Goal: Transaction & Acquisition: Purchase product/service

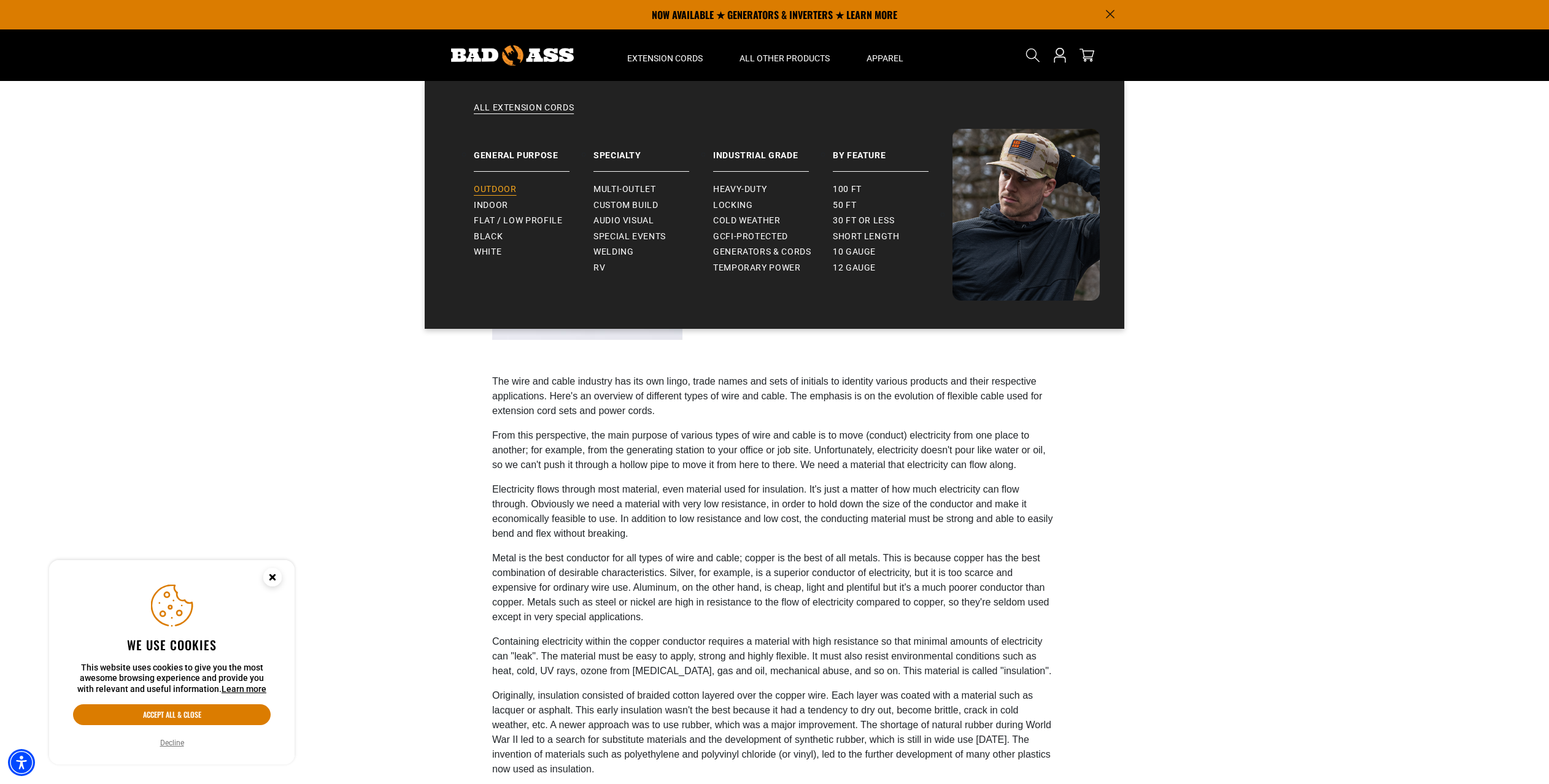
click at [503, 188] on span "Outdoor" at bounding box center [495, 189] width 42 height 11
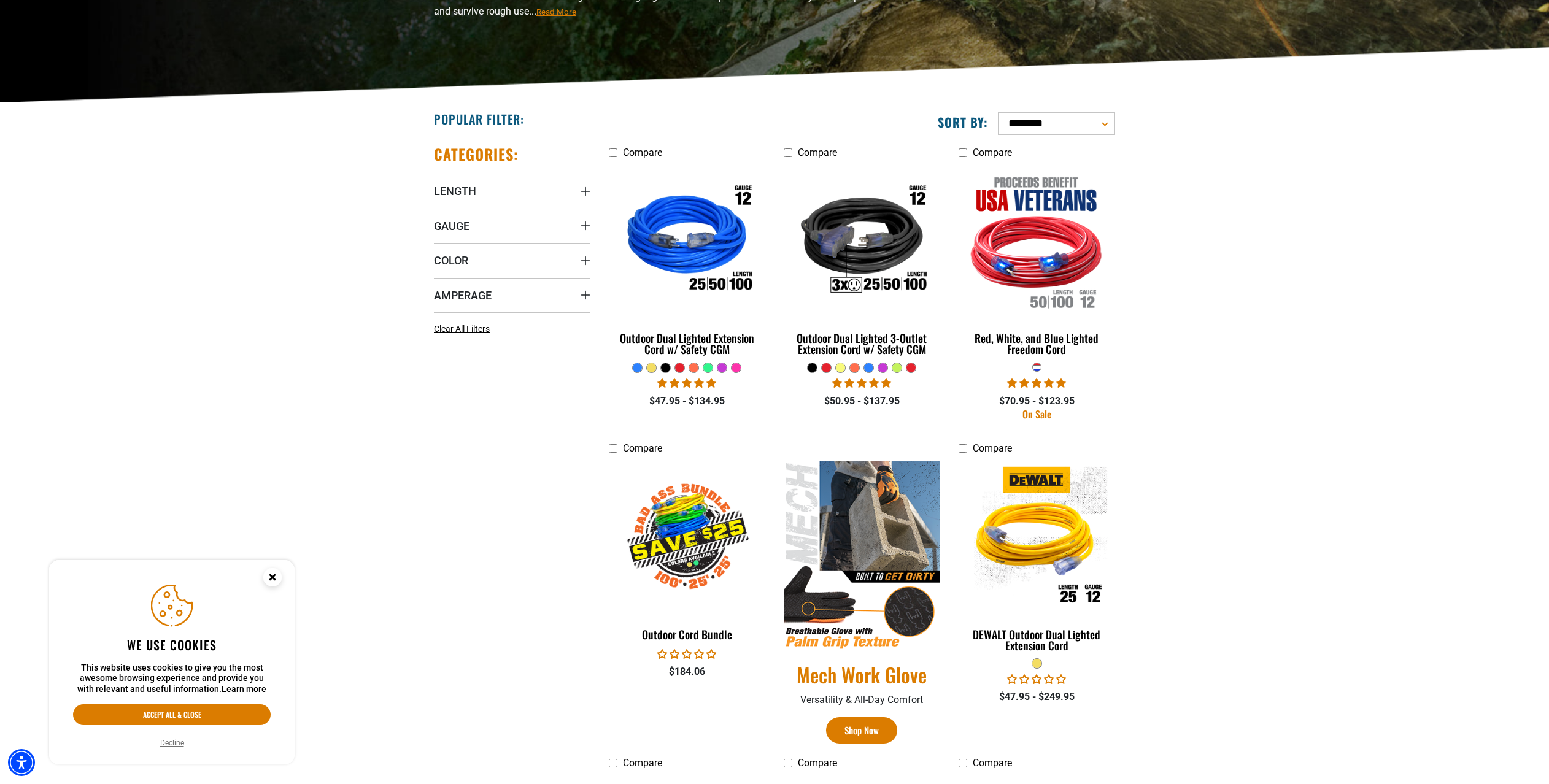
scroll to position [211, 0]
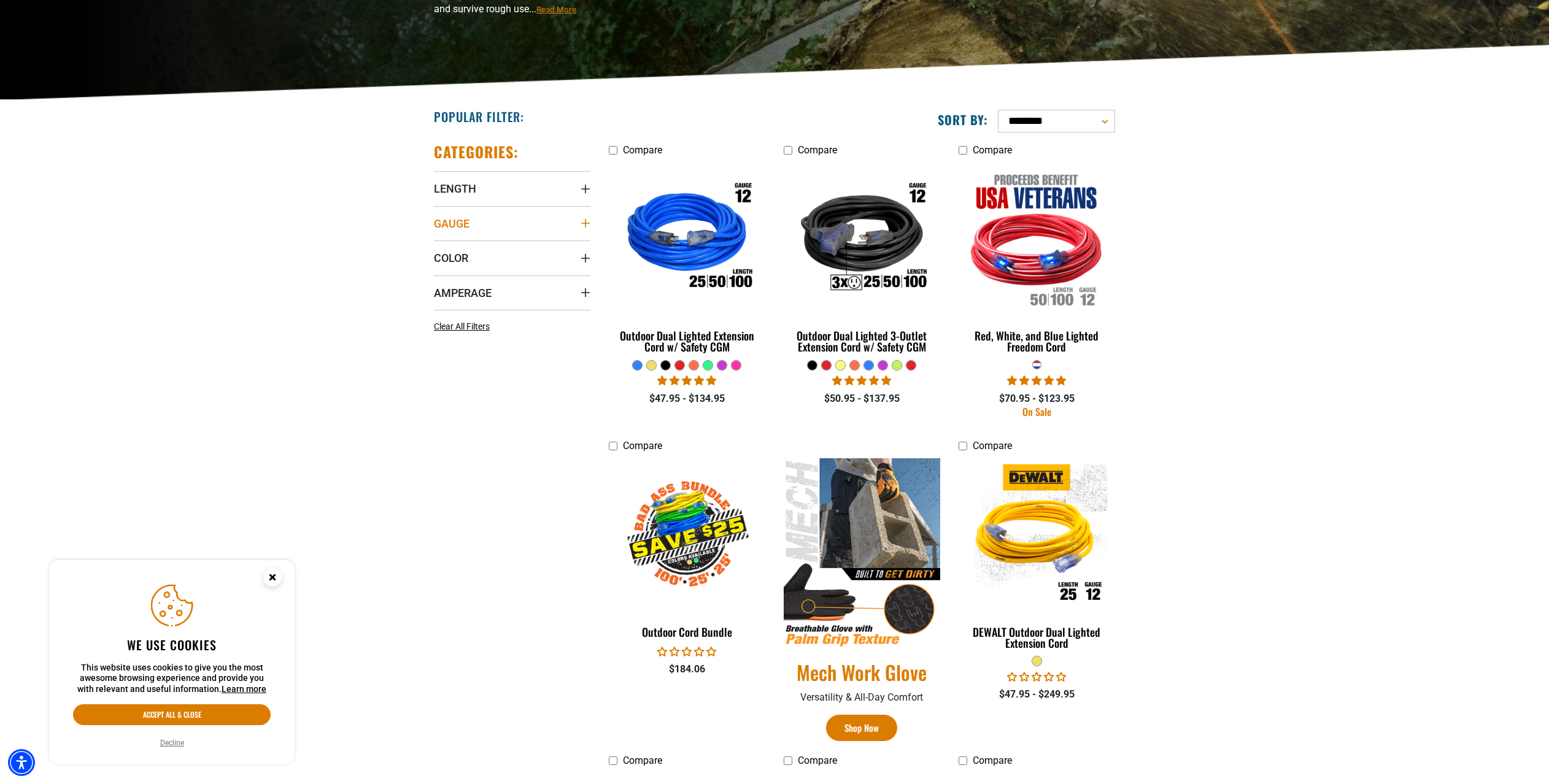
click at [586, 221] on icon "Gauge" at bounding box center [585, 223] width 10 height 10
click at [588, 300] on icon "Color" at bounding box center [585, 305] width 10 height 10
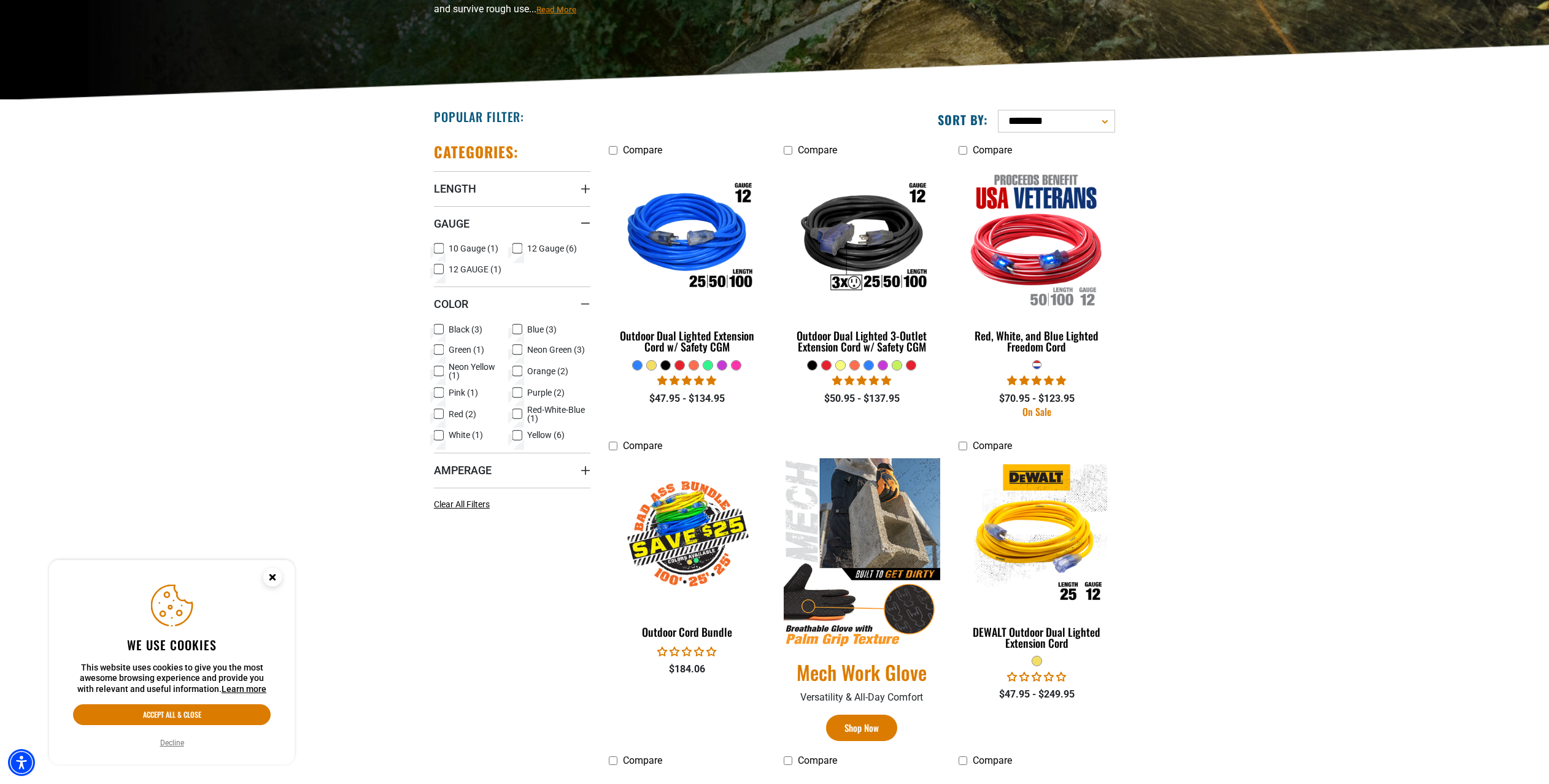
click at [591, 466] on div "Categories: Length Length 25 FT (5) 25 FT (5 products) 50 FT (7) 50 FT (7 produ…" at bounding box center [512, 590] width 175 height 916
click at [590, 469] on icon "Amperage" at bounding box center [585, 470] width 10 height 10
click at [444, 500] on label "15 (6) 15 (6 products)" at bounding box center [473, 495] width 78 height 16
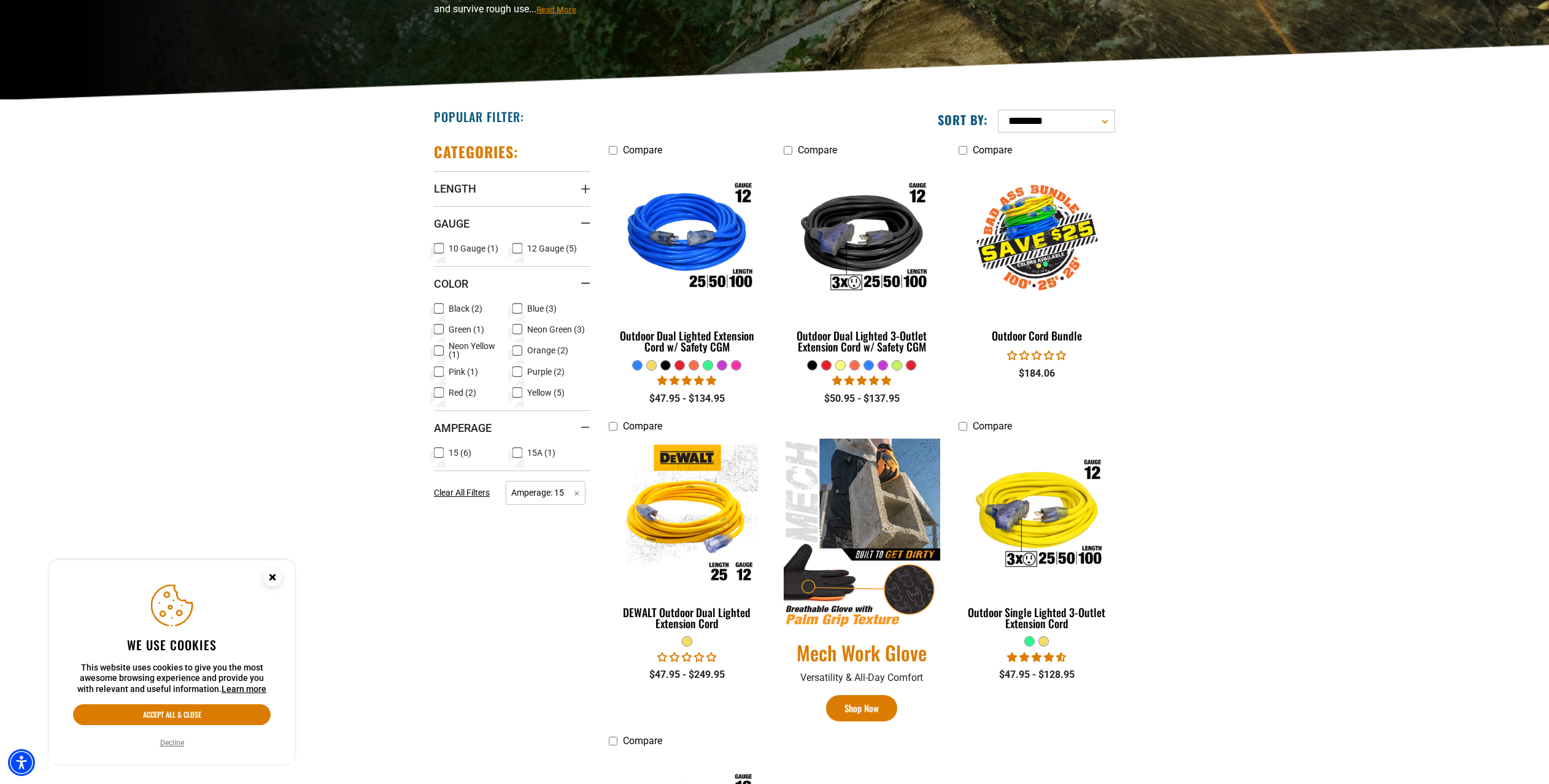
click at [443, 456] on rect at bounding box center [439, 453] width 10 height 10
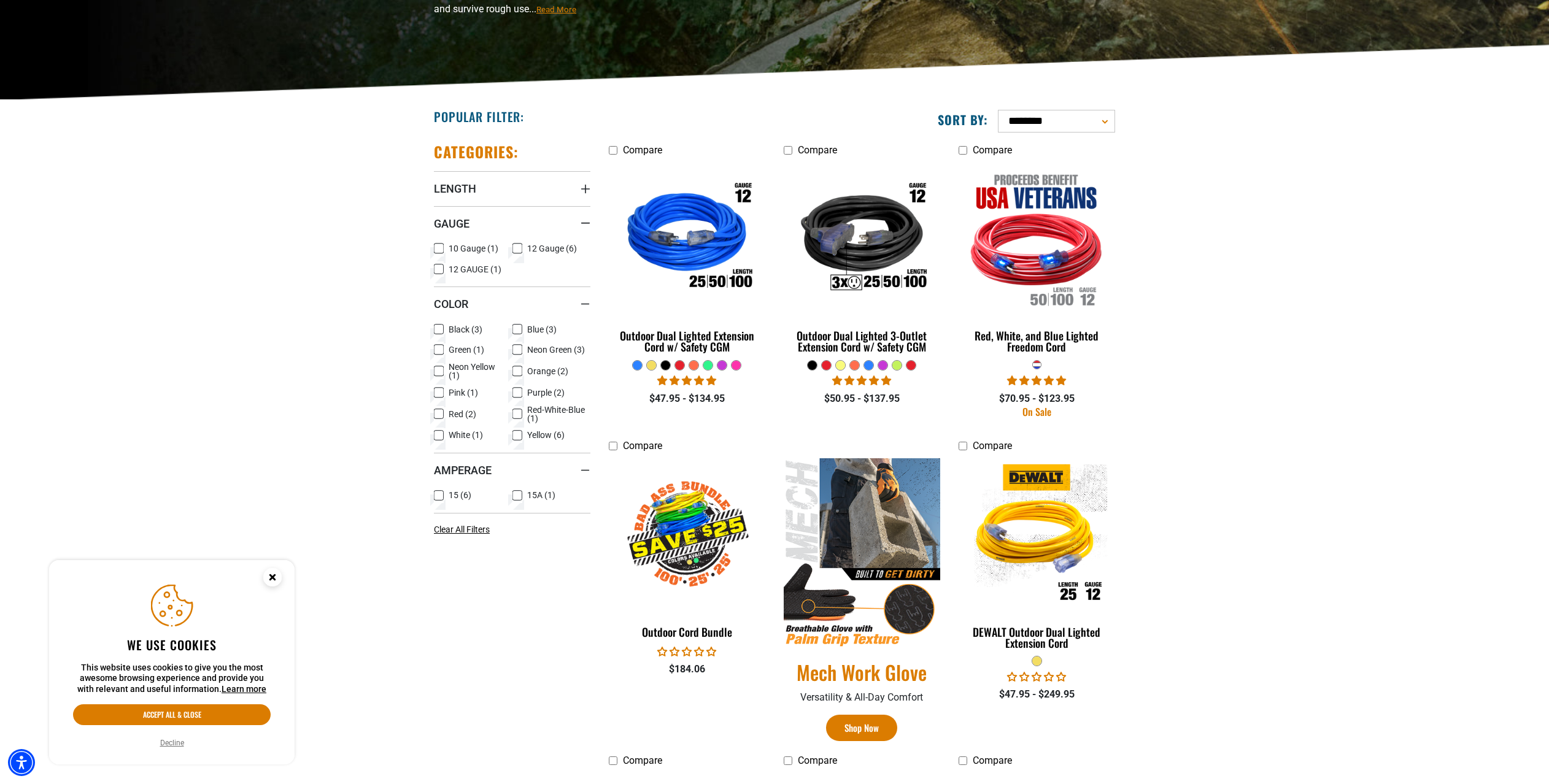
drag, startPoint x: 595, startPoint y: 174, endPoint x: 591, endPoint y: 183, distance: 9.8
click at [595, 175] on div "Categories: Length Length 25 FT (5) 25 FT (5 products) 50 FT (7) 50 FT (7 produ…" at bounding box center [512, 580] width 175 height 896
click at [590, 184] on div "Categories: Length Length 25 FT (5) 25 FT (5 products) 50 FT (7) 50 FT (7 produ…" at bounding box center [512, 580] width 175 height 896
click at [589, 186] on icon "Length" at bounding box center [585, 189] width 10 height 10
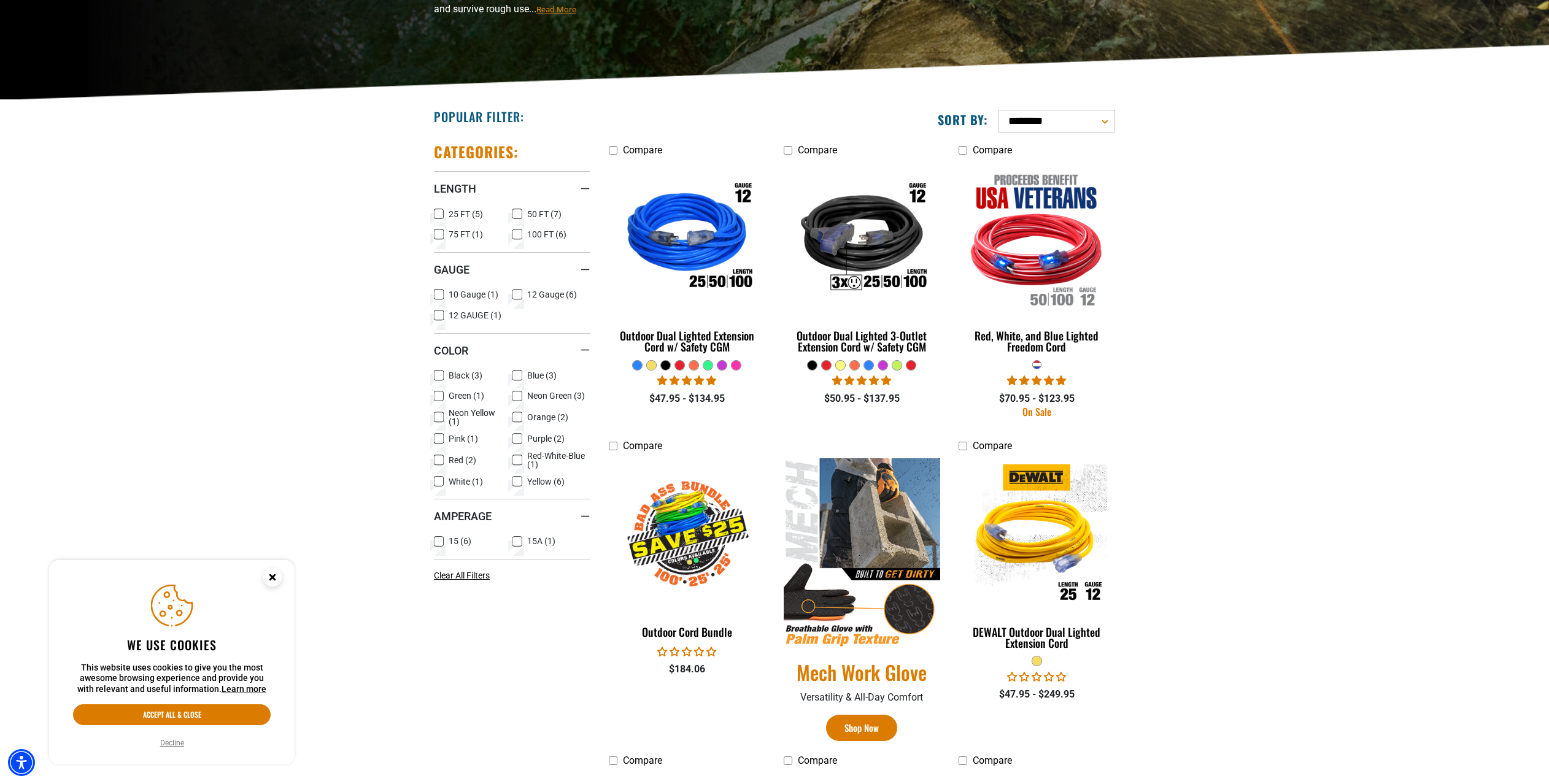
click at [438, 236] on icon at bounding box center [439, 234] width 10 height 16
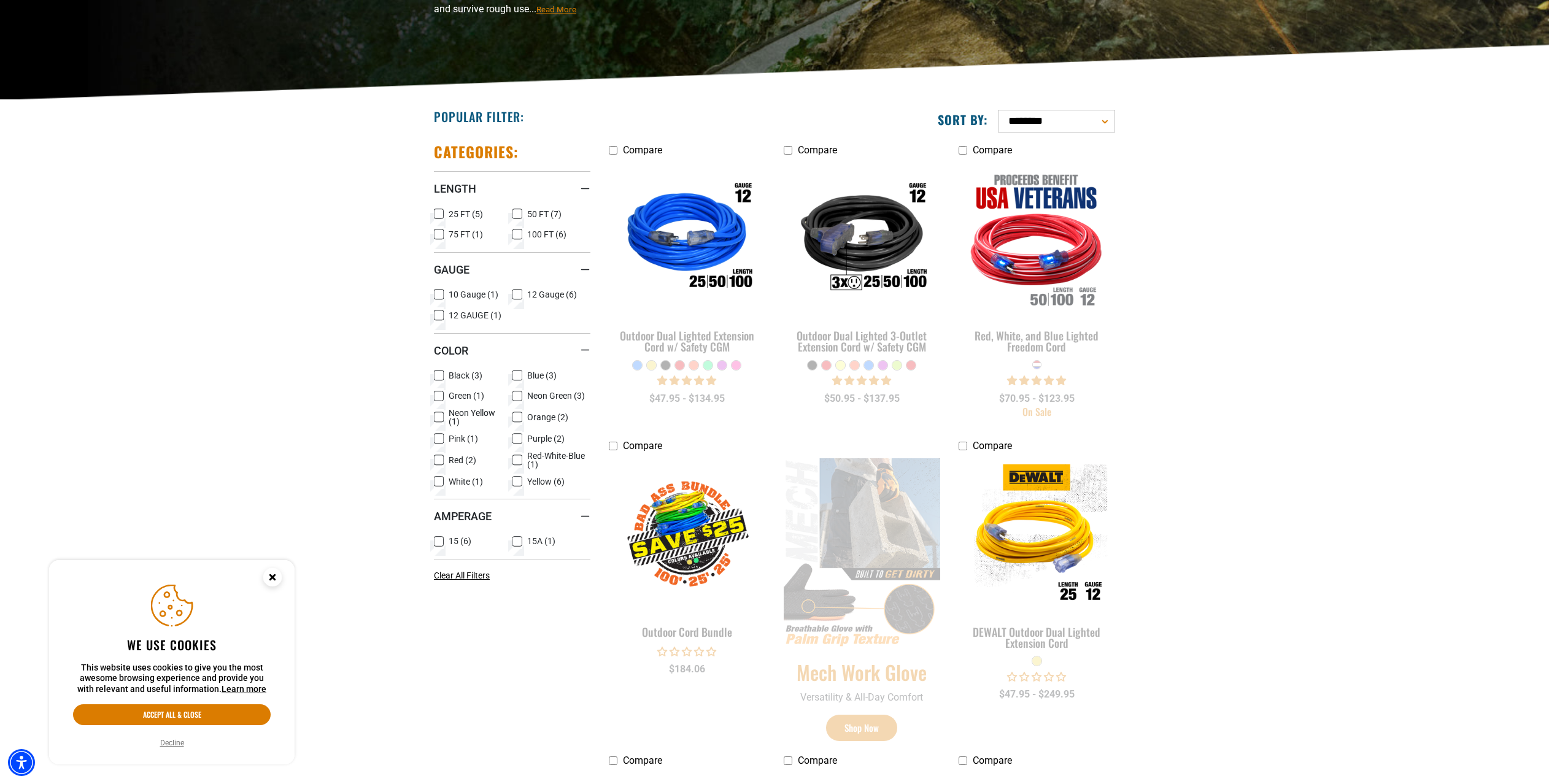
scroll to position [192, 0]
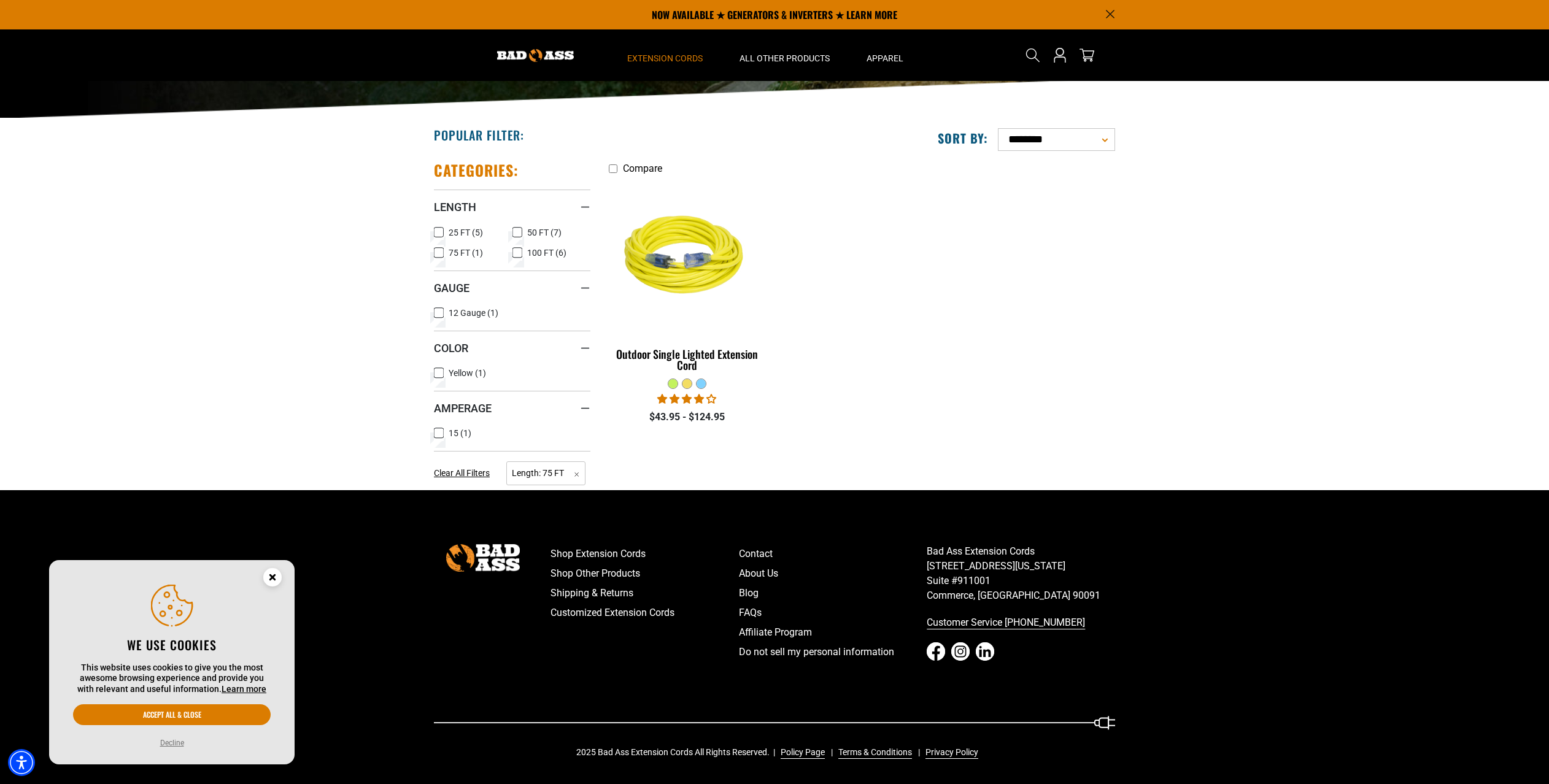
click at [519, 232] on icon at bounding box center [517, 232] width 10 height 16
